Goal: Task Accomplishment & Management: Manage account settings

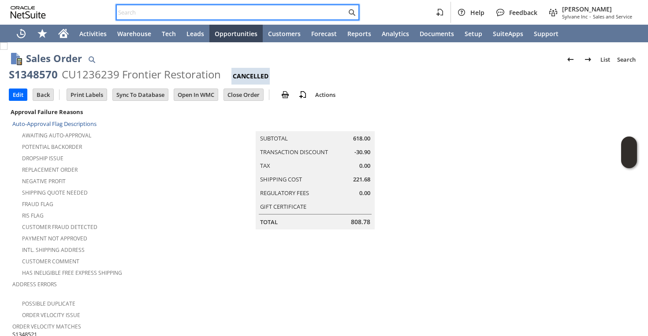
scroll to position [558, 0]
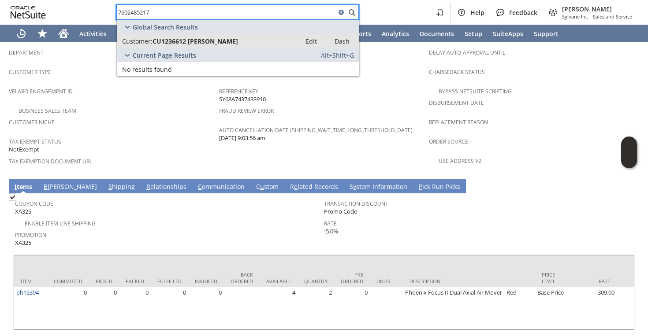
type input "7602485217"
click at [195, 44] on span "CU1236612 [PERSON_NAME]" at bounding box center [196, 41] width 86 height 8
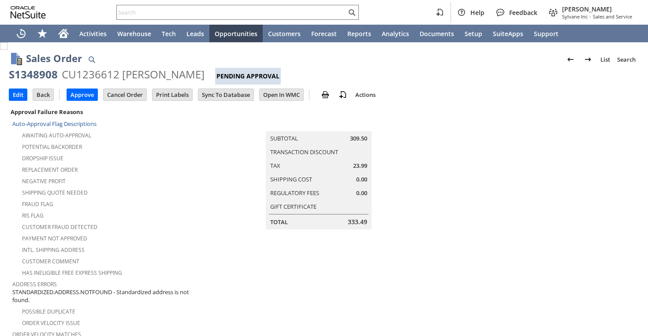
scroll to position [550, 0]
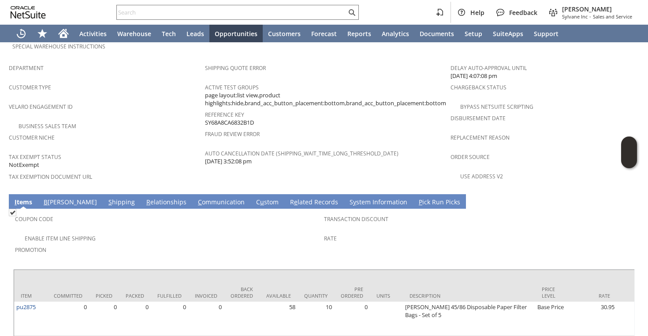
click at [106, 198] on link "S hipping" at bounding box center [121, 203] width 31 height 10
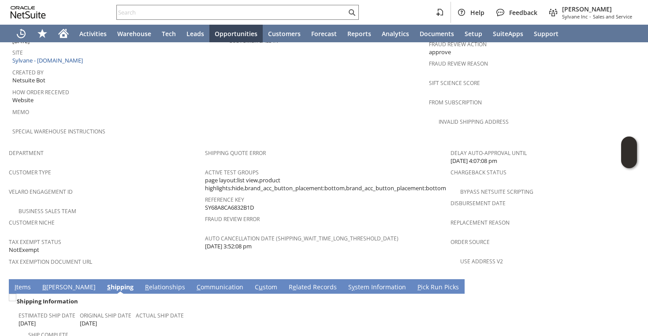
scroll to position [579, 0]
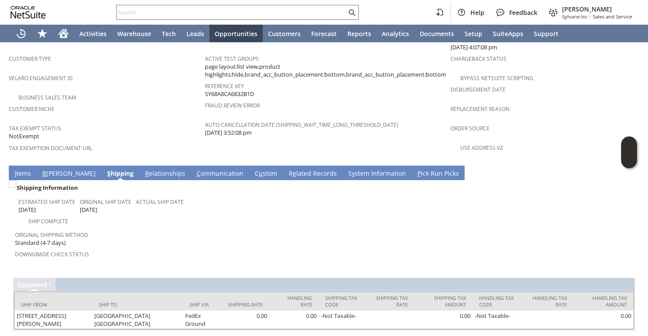
click at [128, 248] on div "Downgrade Check Status" at bounding box center [167, 257] width 305 height 19
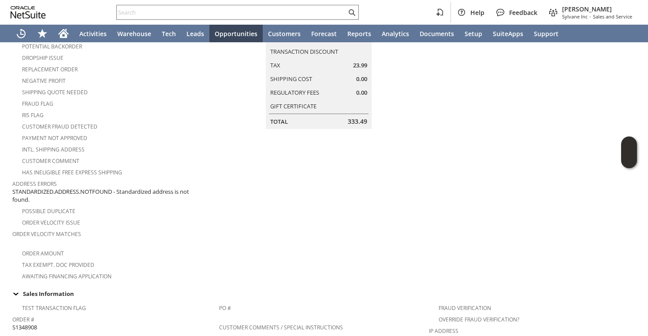
scroll to position [0, 0]
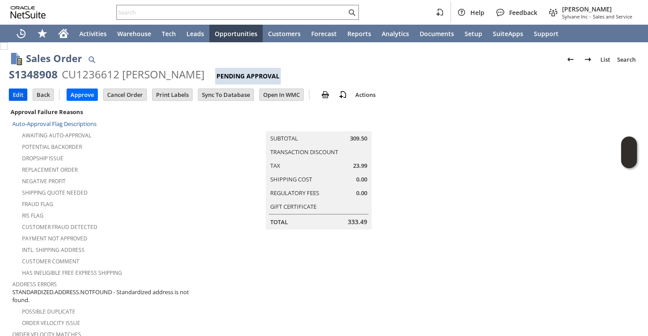
click at [16, 99] on input "Edit" at bounding box center [18, 94] width 18 height 11
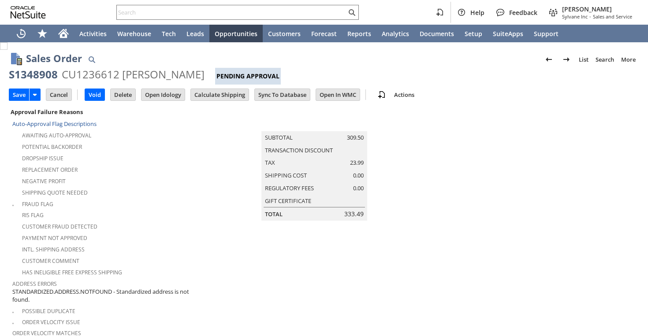
type input "0.00"
type input "OK"
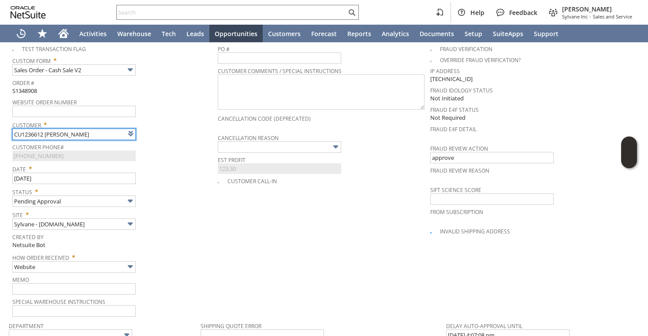
scroll to position [364, 0]
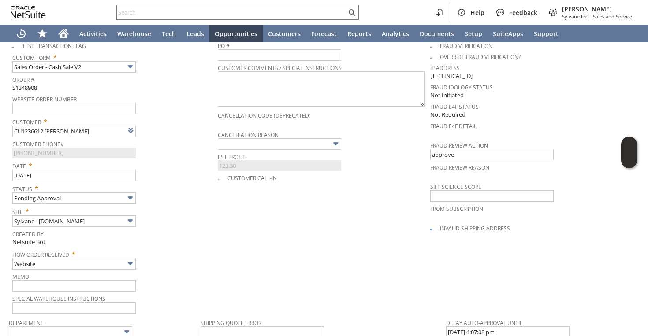
click at [259, 151] on span "Est Profit" at bounding box center [322, 156] width 208 height 10
click at [258, 138] on input "text" at bounding box center [279, 143] width 123 height 11
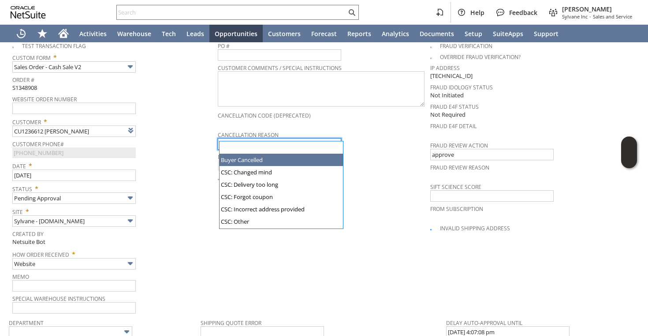
type input "Buyer Cancelled"
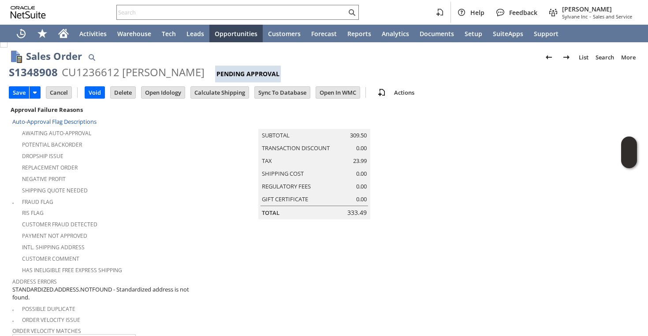
scroll to position [0, 0]
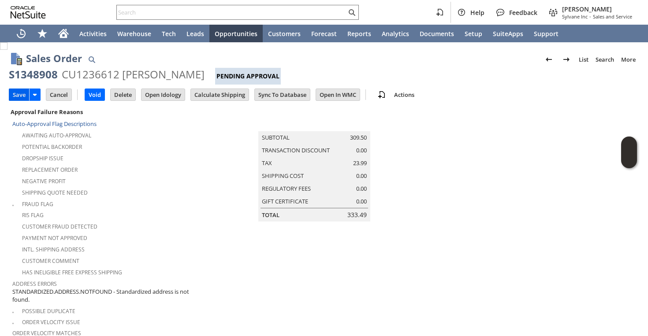
click at [23, 97] on input "Save" at bounding box center [19, 94] width 20 height 11
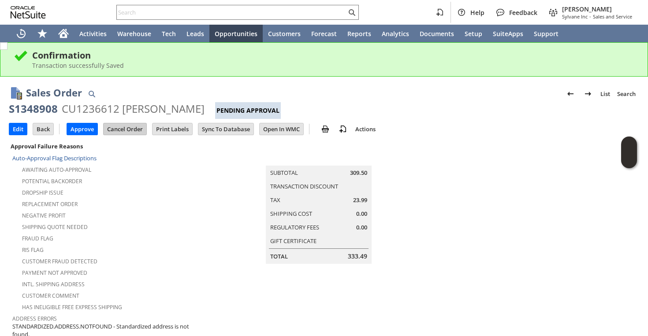
click at [124, 130] on input "Cancel Order" at bounding box center [125, 128] width 43 height 11
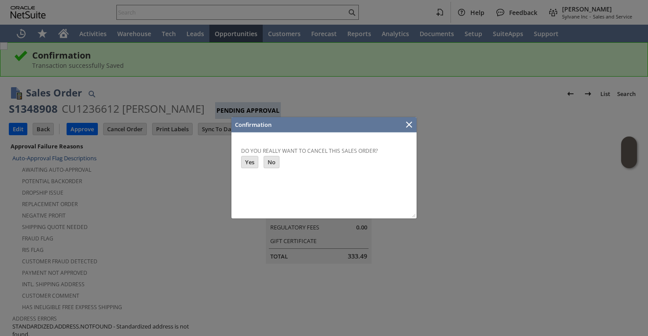
click at [254, 163] on input "Yes" at bounding box center [250, 161] width 16 height 11
